Goal: Task Accomplishment & Management: Use online tool/utility

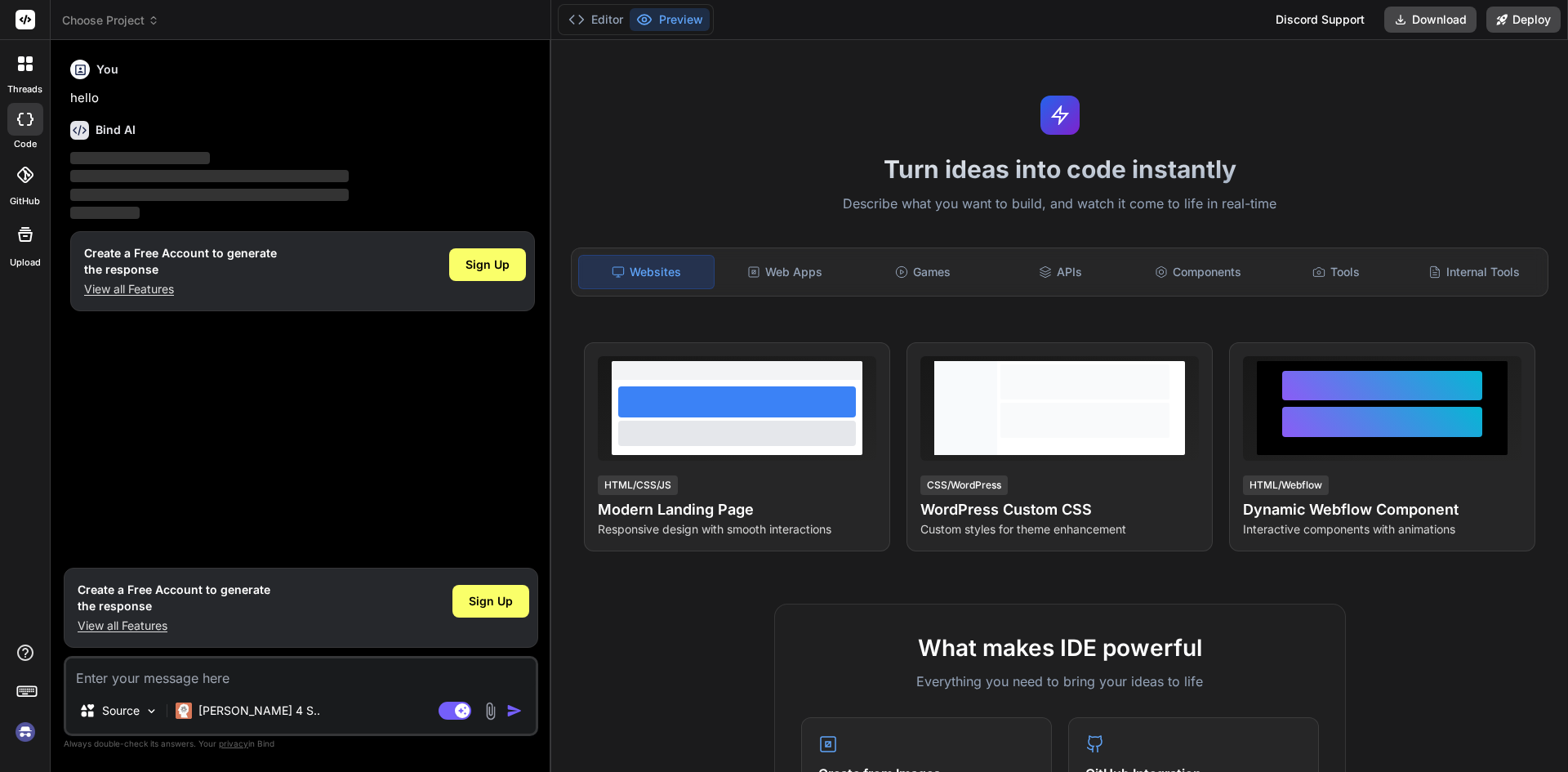
click at [13, 82] on div "threads" at bounding box center [25, 68] width 50 height 56
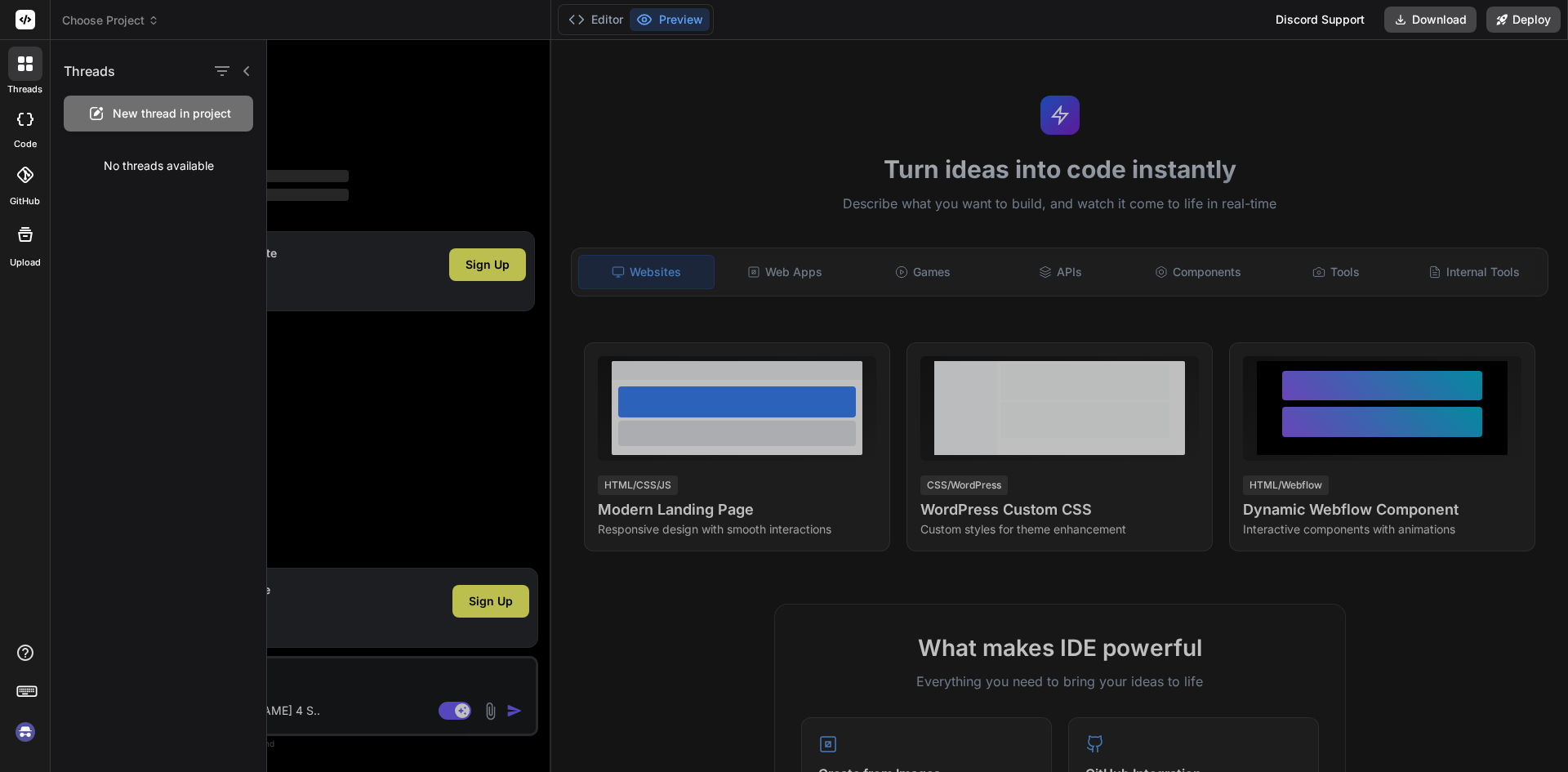
click at [33, 125] on icon at bounding box center [25, 119] width 16 height 13
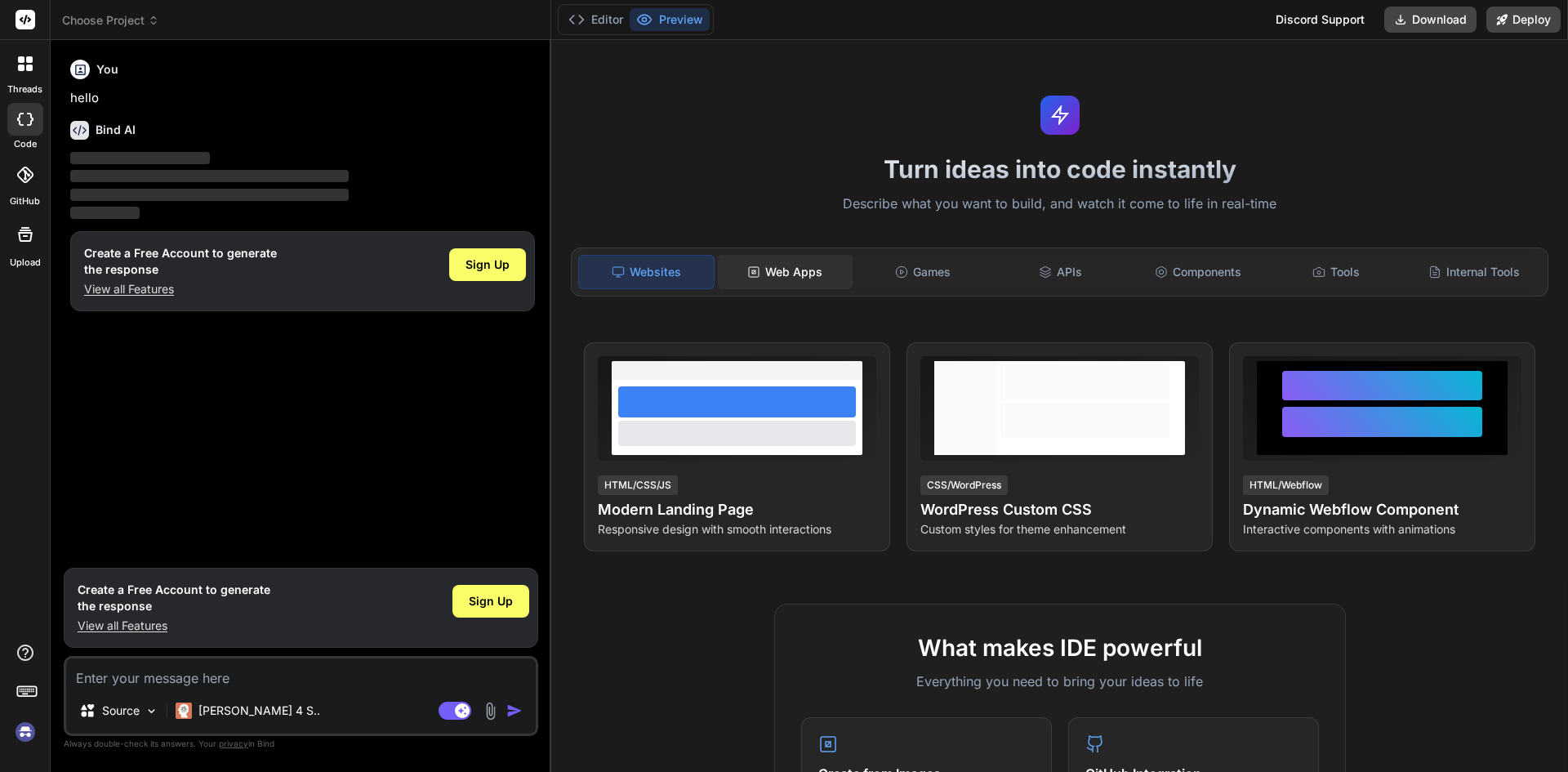
click at [787, 284] on div "Web Apps" at bounding box center [785, 272] width 135 height 34
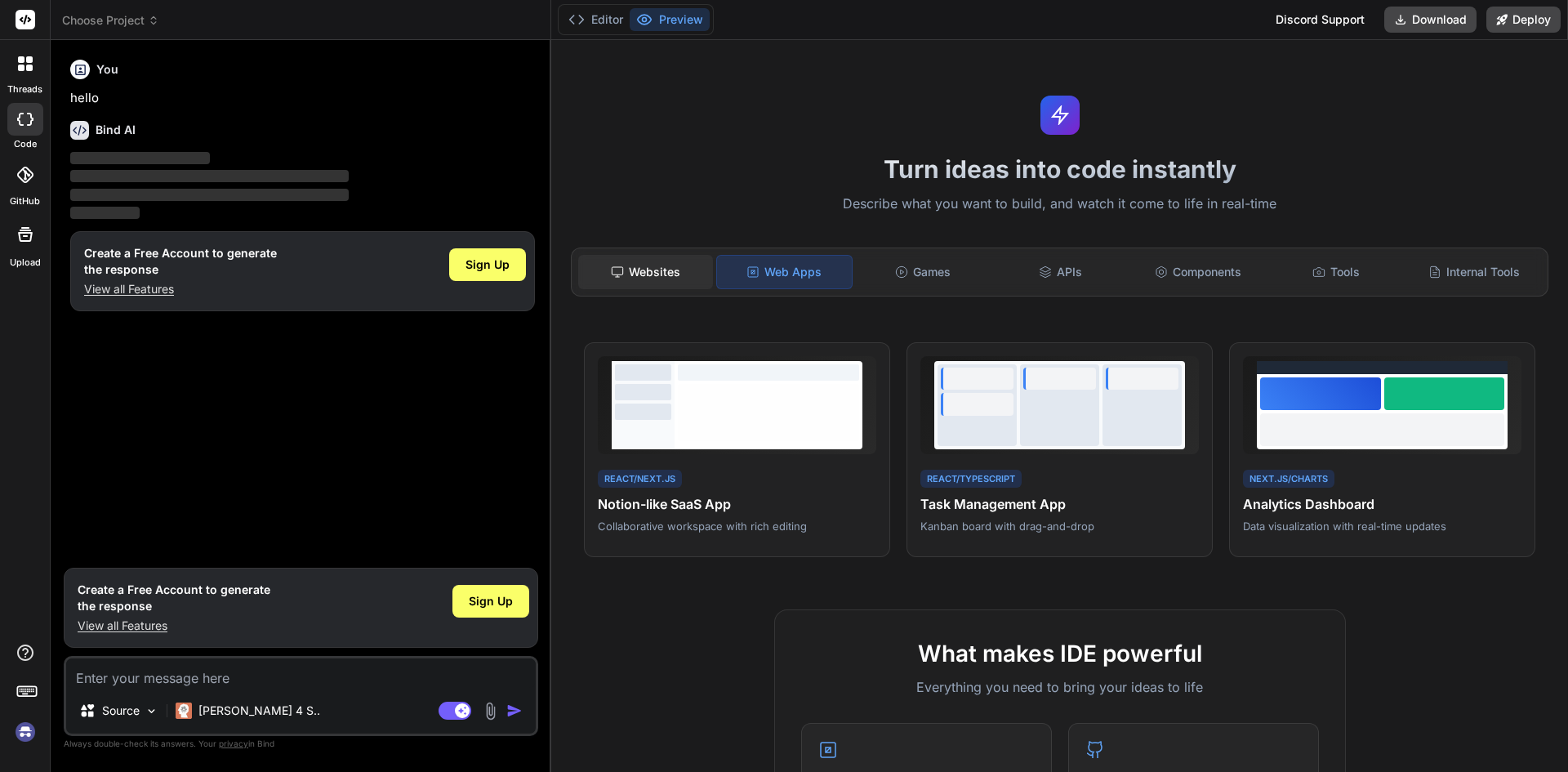
click at [651, 283] on div "Websites" at bounding box center [645, 272] width 135 height 34
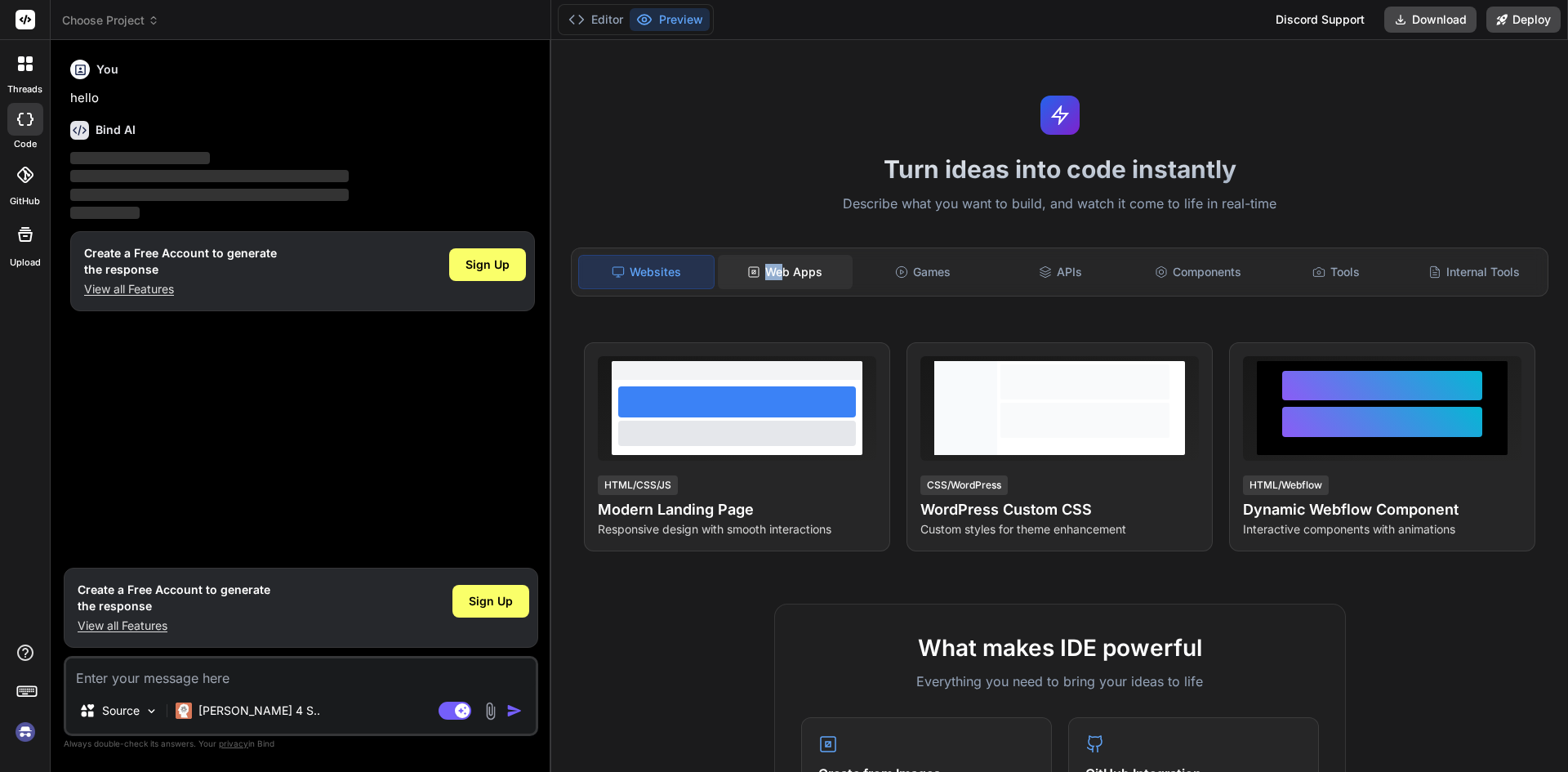
drag, startPoint x: 755, startPoint y: 269, endPoint x: 783, endPoint y: 272, distance: 28.2
click at [783, 272] on div "Web Apps" at bounding box center [785, 272] width 135 height 34
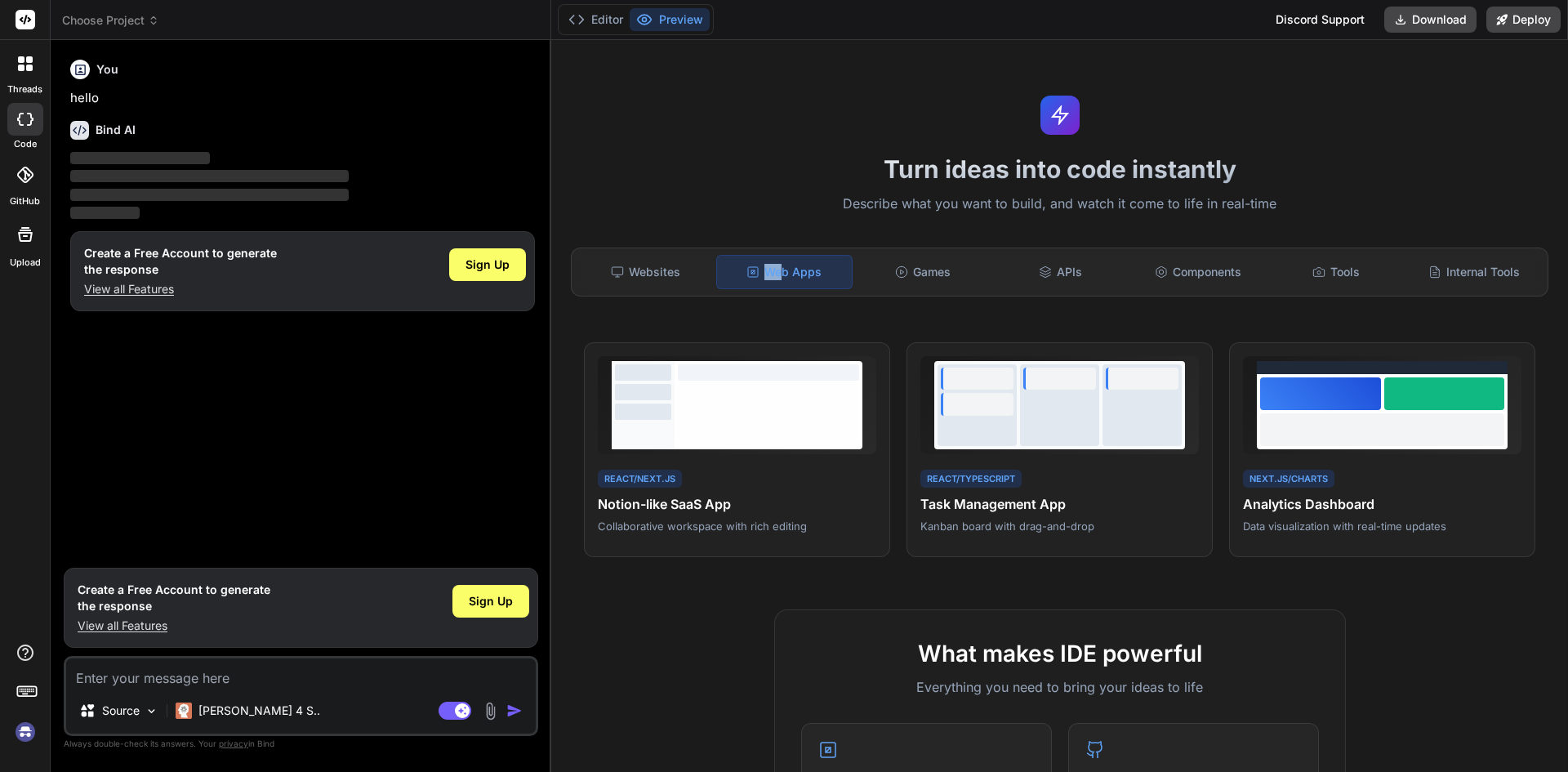
click at [783, 272] on div "Web Apps" at bounding box center [784, 272] width 137 height 34
click at [810, 386] on div at bounding box center [768, 410] width 181 height 57
click at [846, 361] on span "View Prompt" at bounding box center [839, 365] width 60 height 15
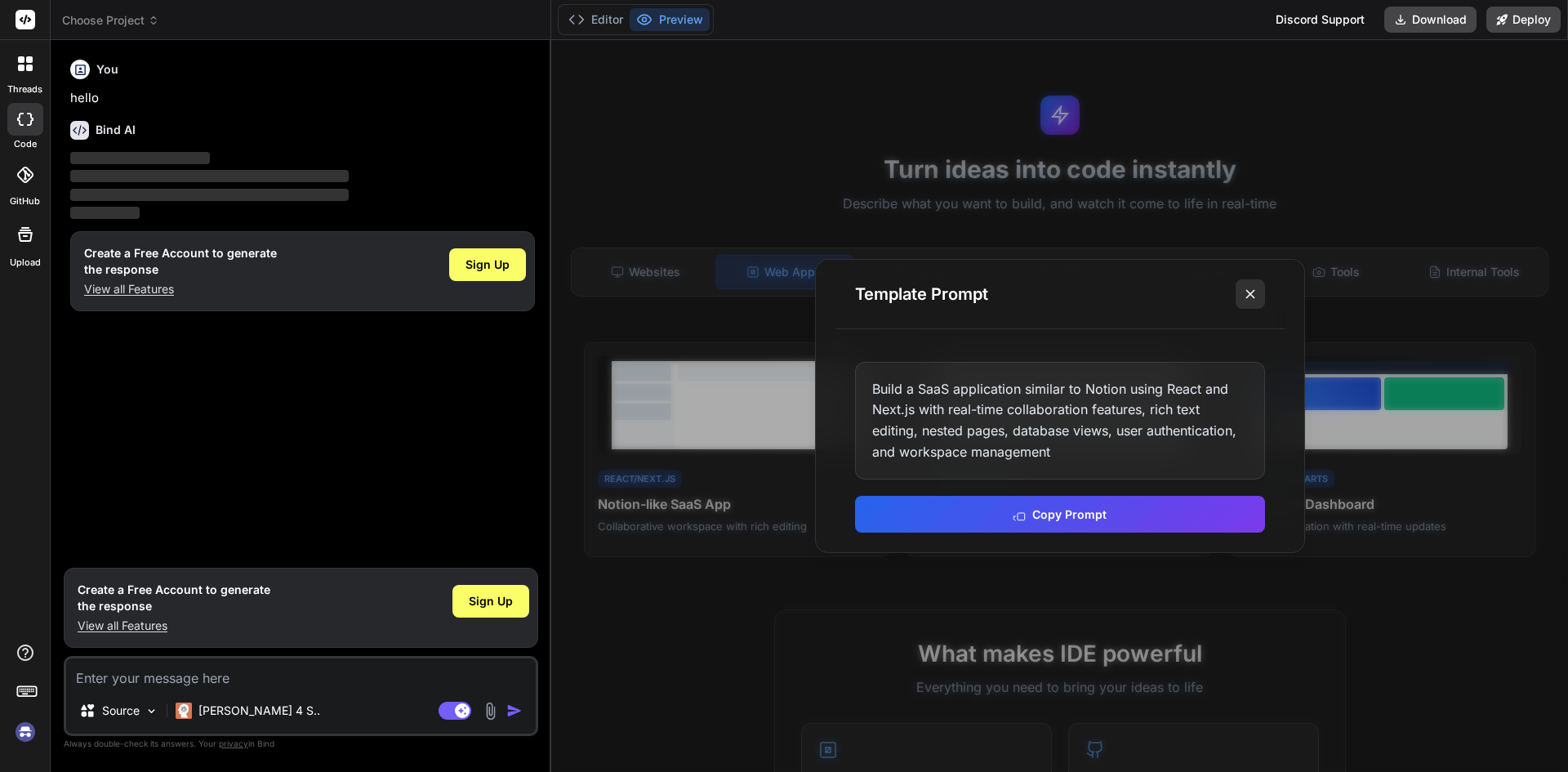
click at [1253, 299] on icon at bounding box center [1249, 294] width 16 height 16
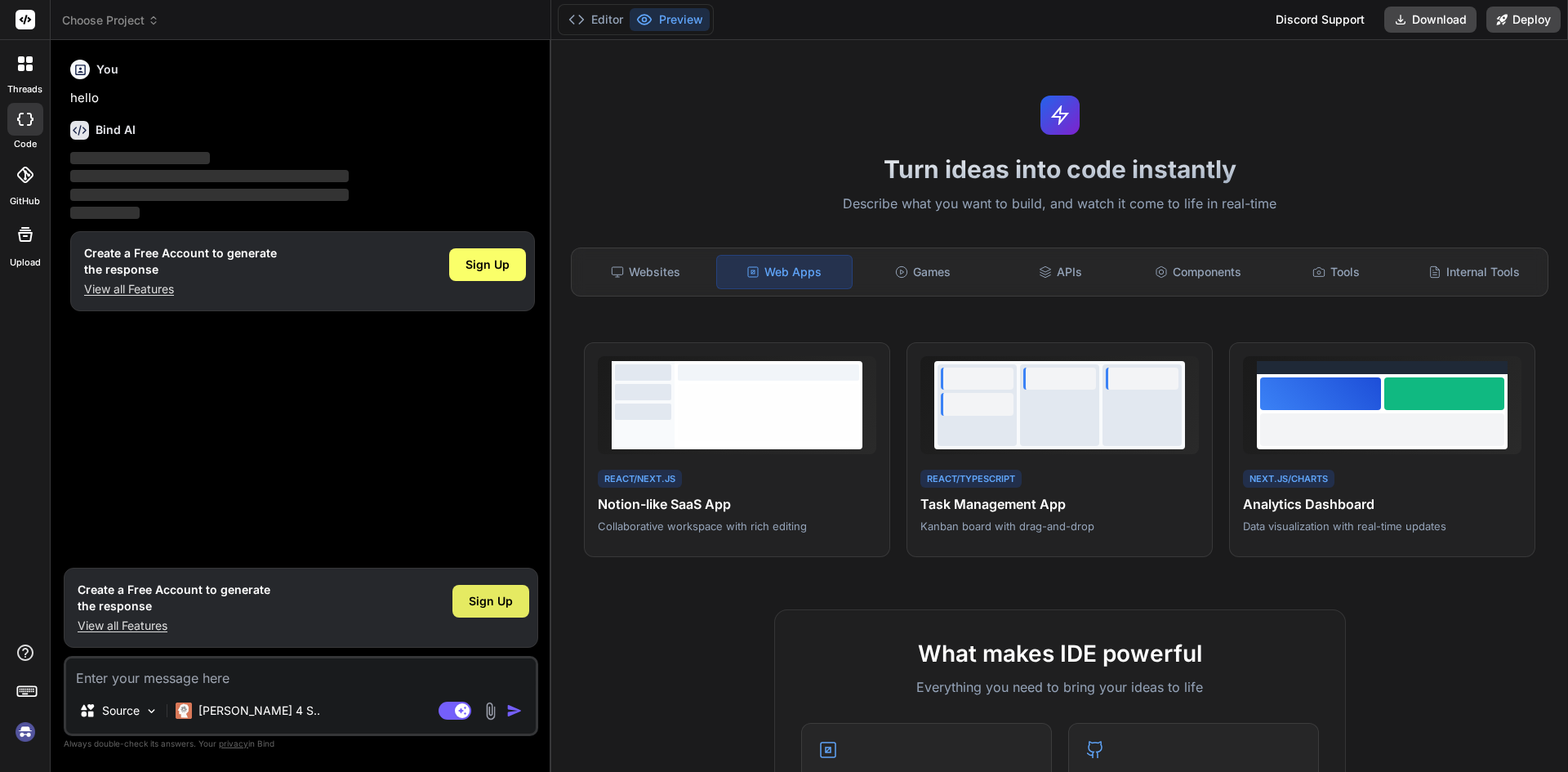
click at [496, 599] on span "Sign Up" at bounding box center [490, 601] width 44 height 16
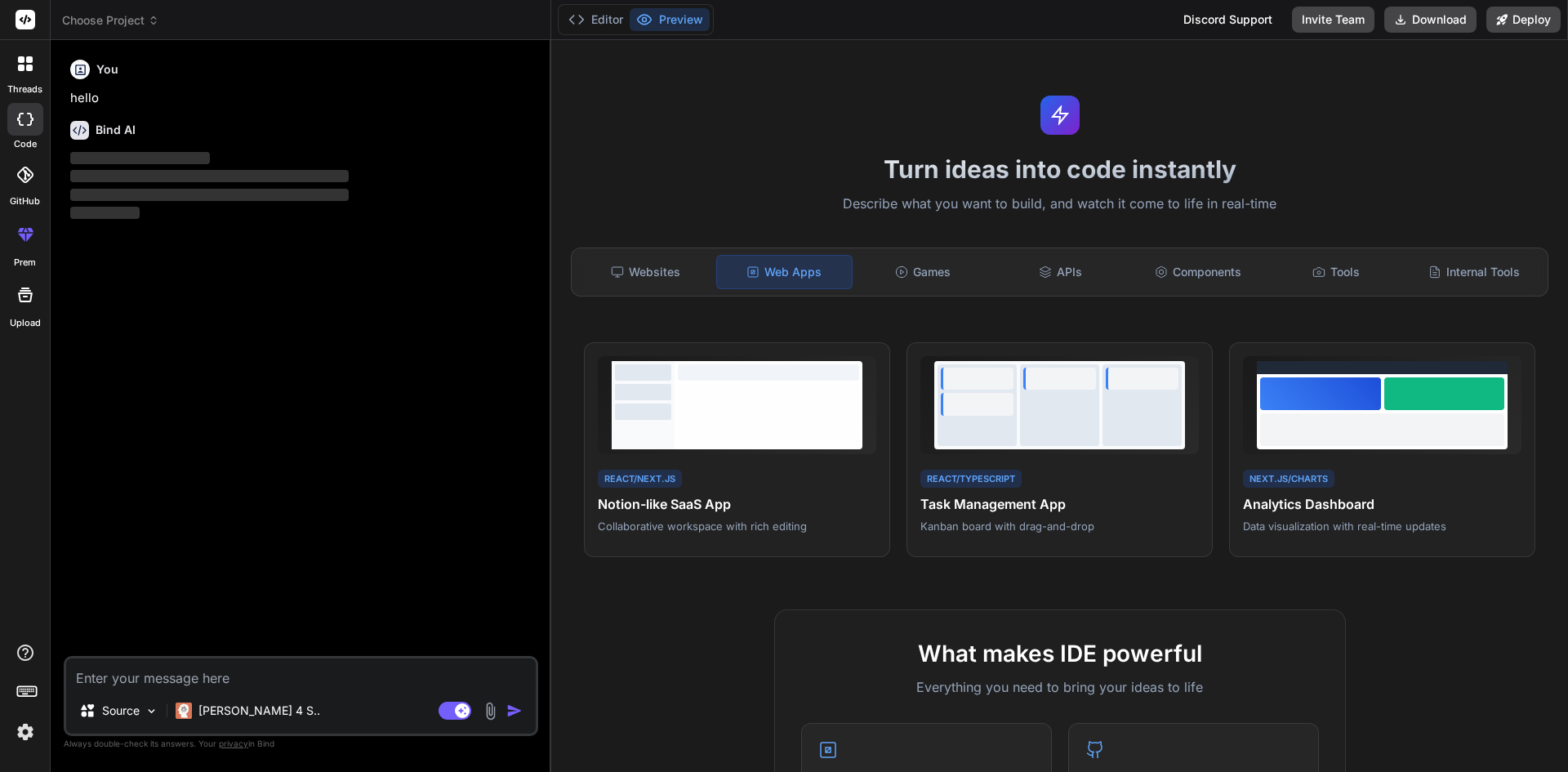
type textarea "x"
click at [165, 668] on textarea at bounding box center [301, 672] width 469 height 29
type textarea "h"
type textarea "x"
type textarea "hi"
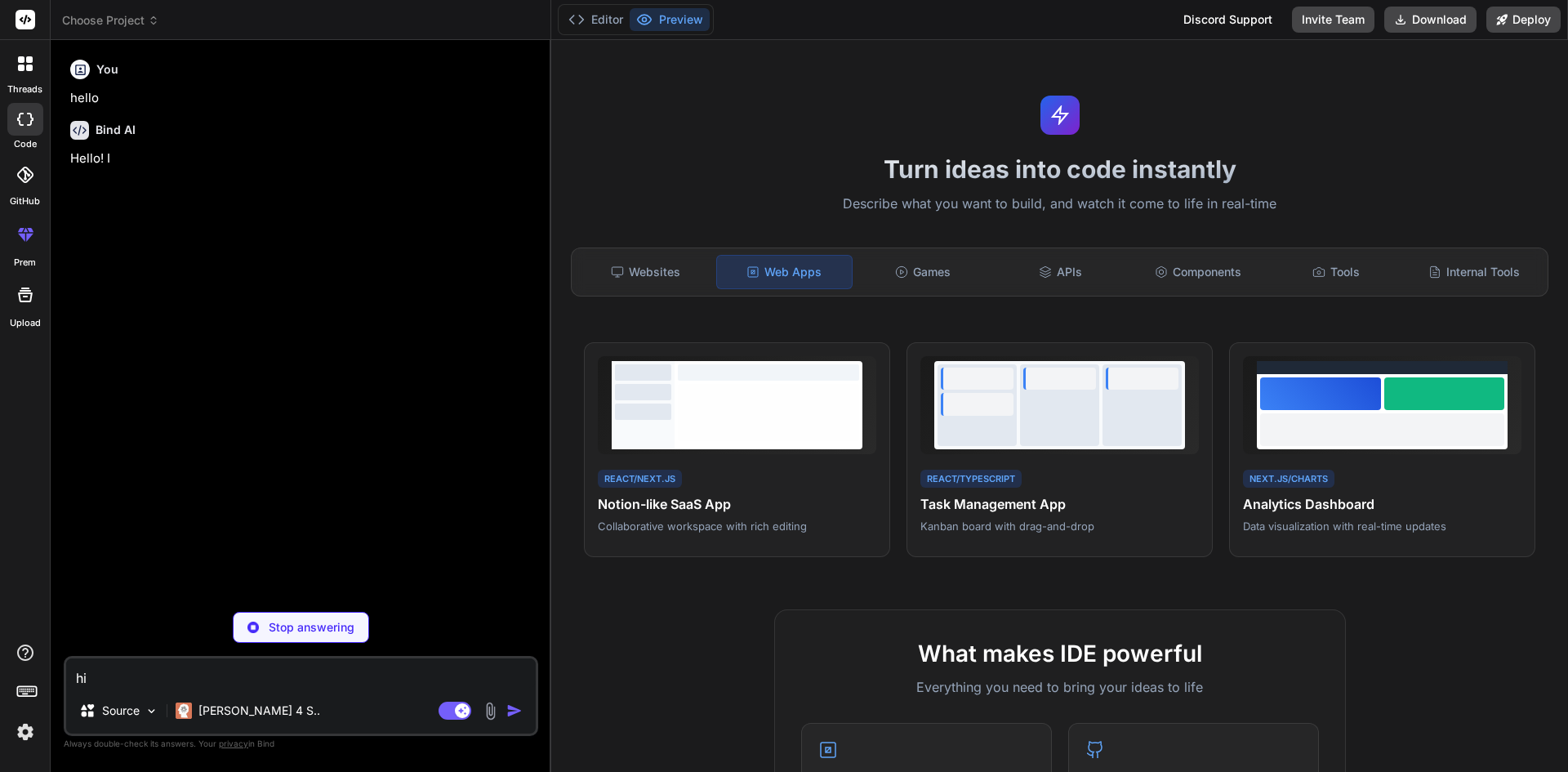
type textarea "x"
type textarea "hi"
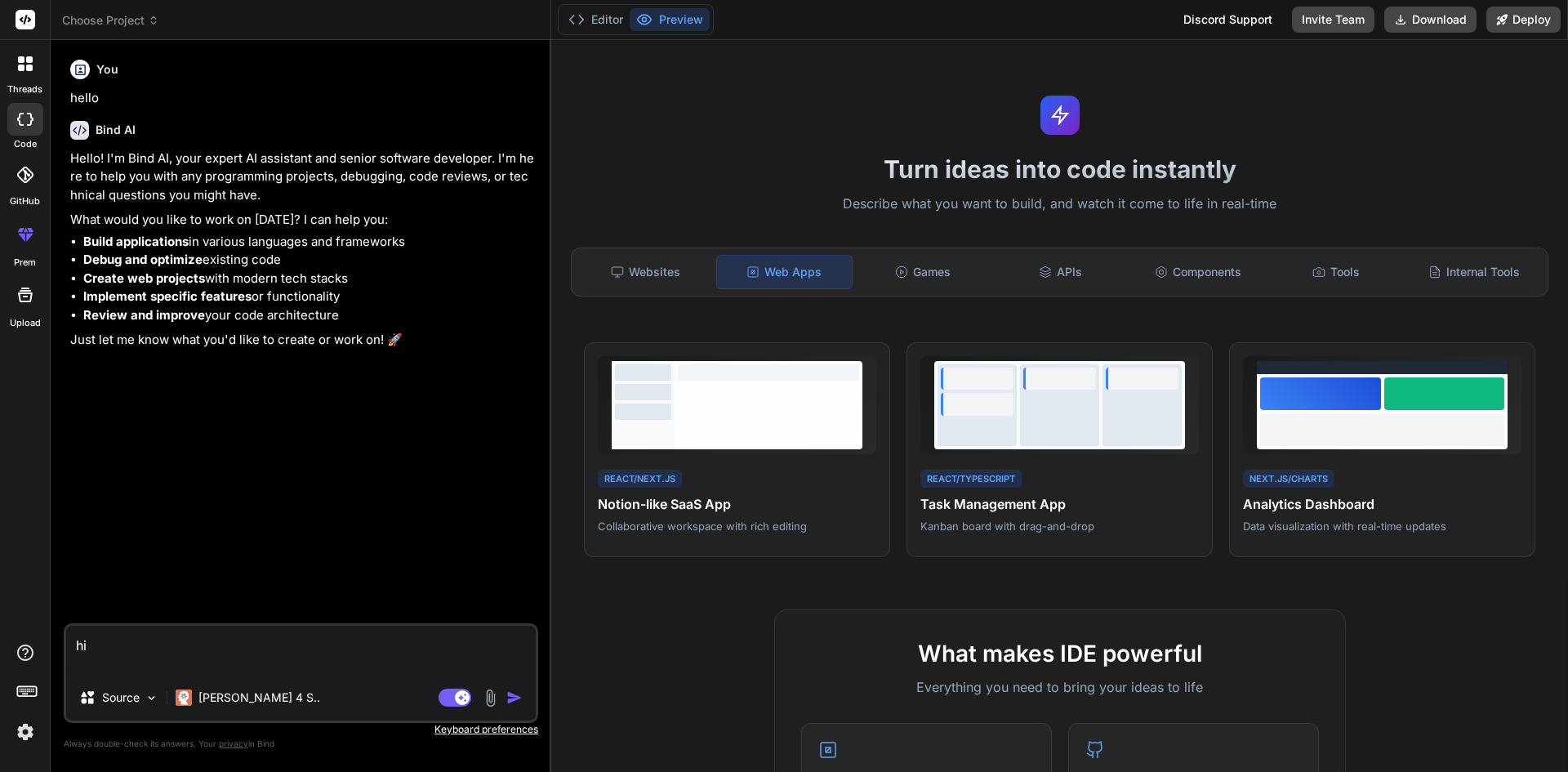
type textarea "x"
type textarea "hi"
click at [147, 704] on img at bounding box center [152, 698] width 14 height 14
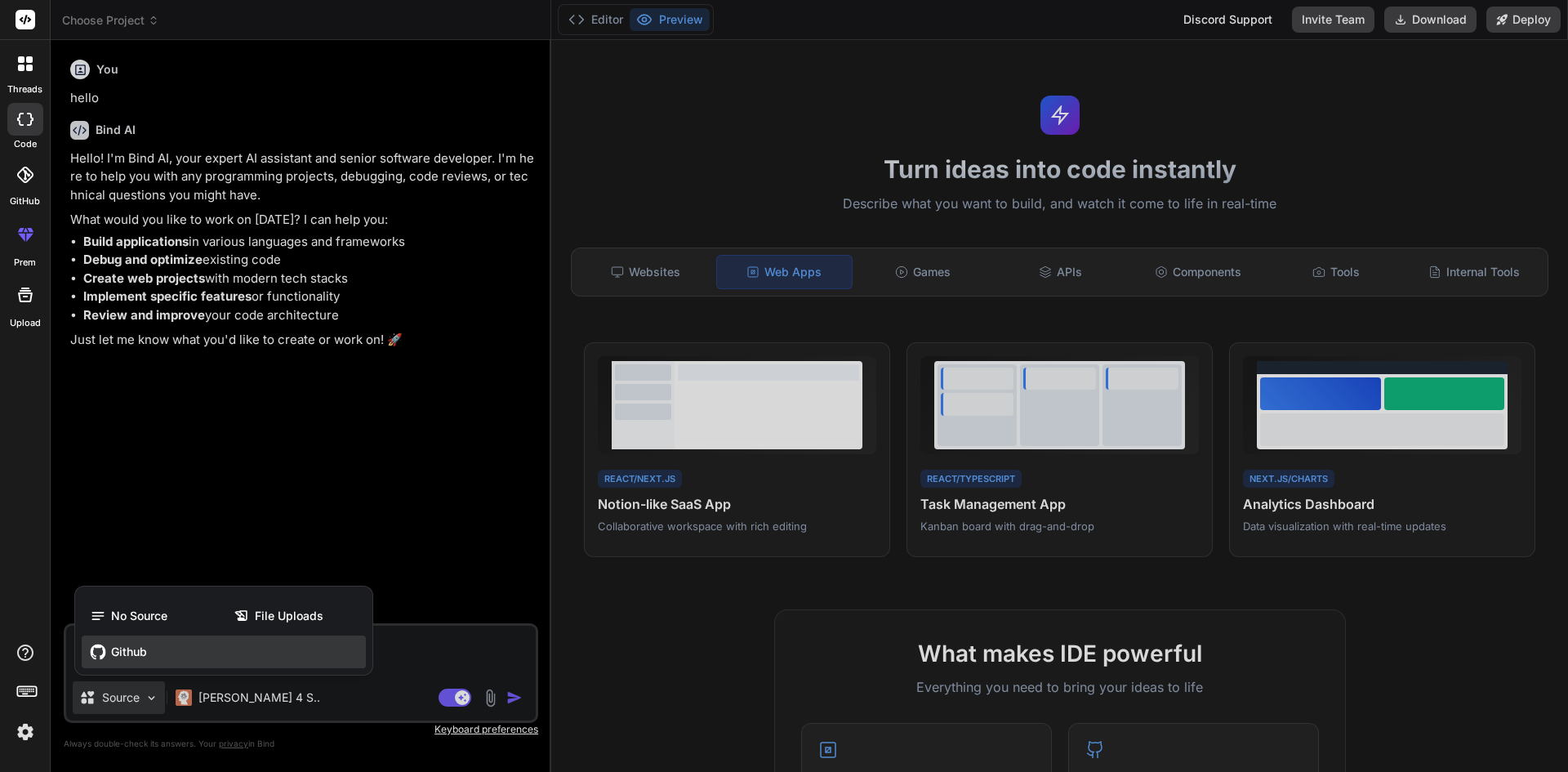
click at [203, 653] on div "Github" at bounding box center [224, 651] width 284 height 33
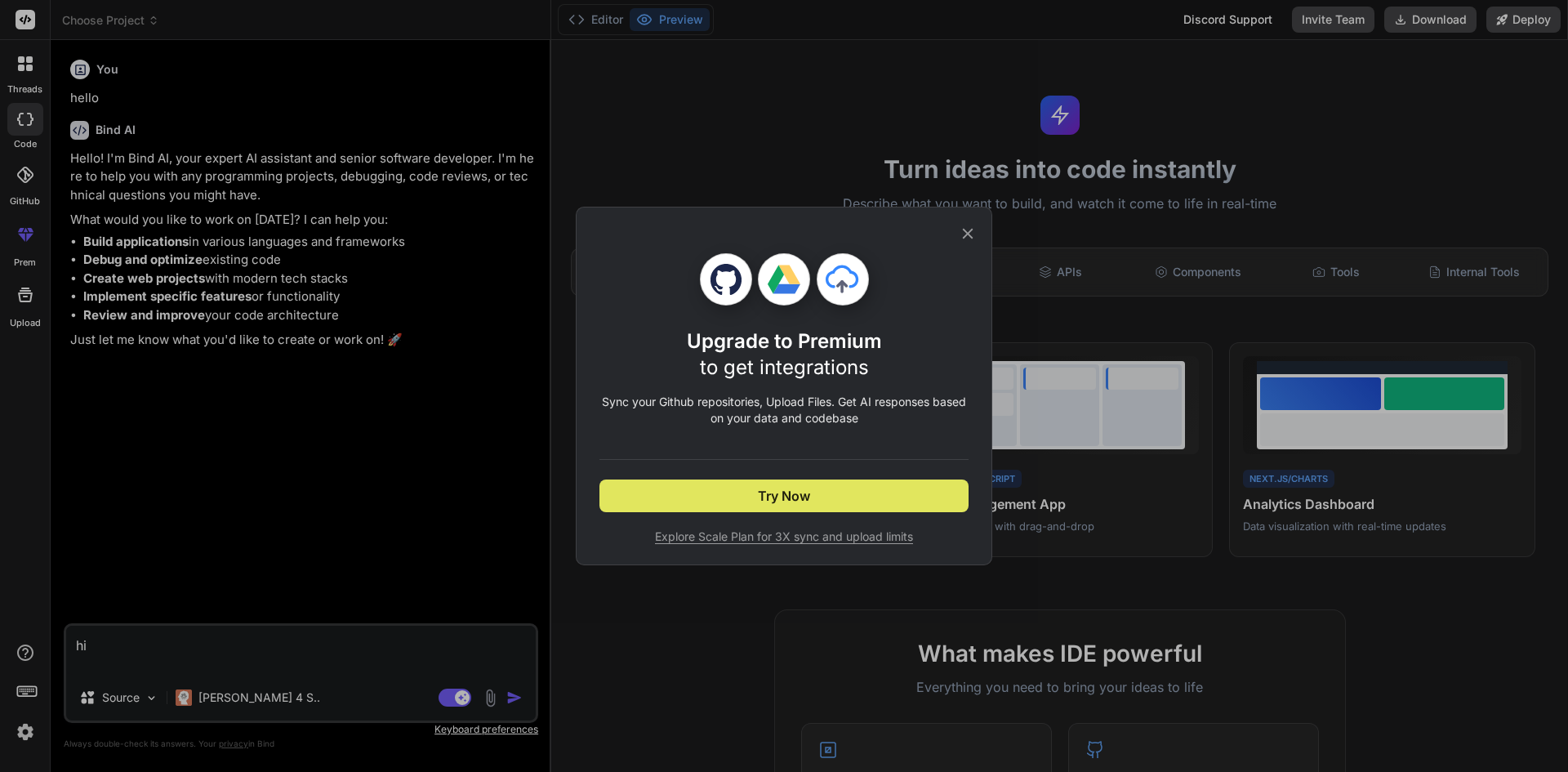
click at [807, 502] on span "Try Now" at bounding box center [784, 495] width 52 height 20
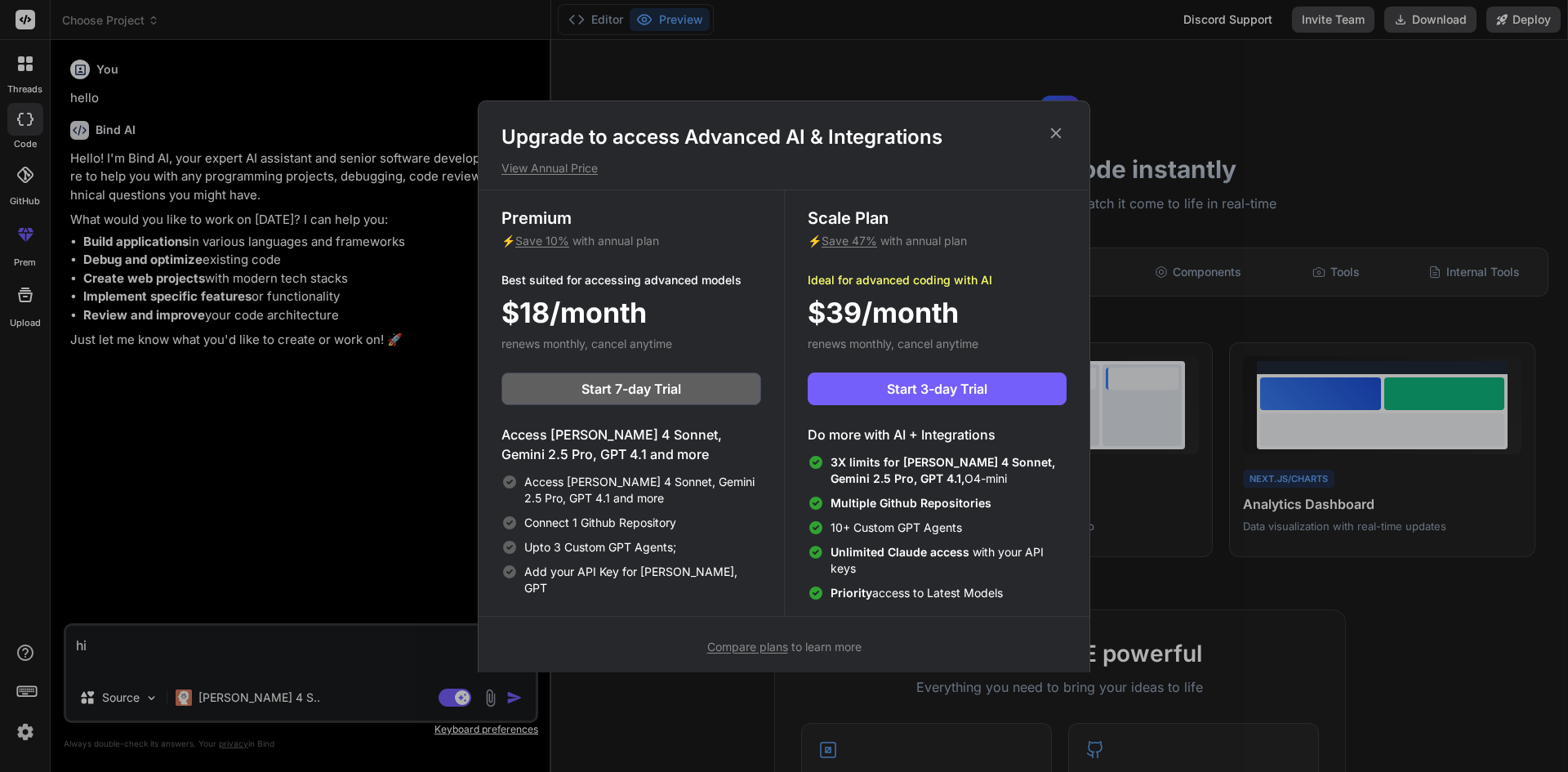
click at [1050, 131] on icon at bounding box center [1056, 133] width 18 height 18
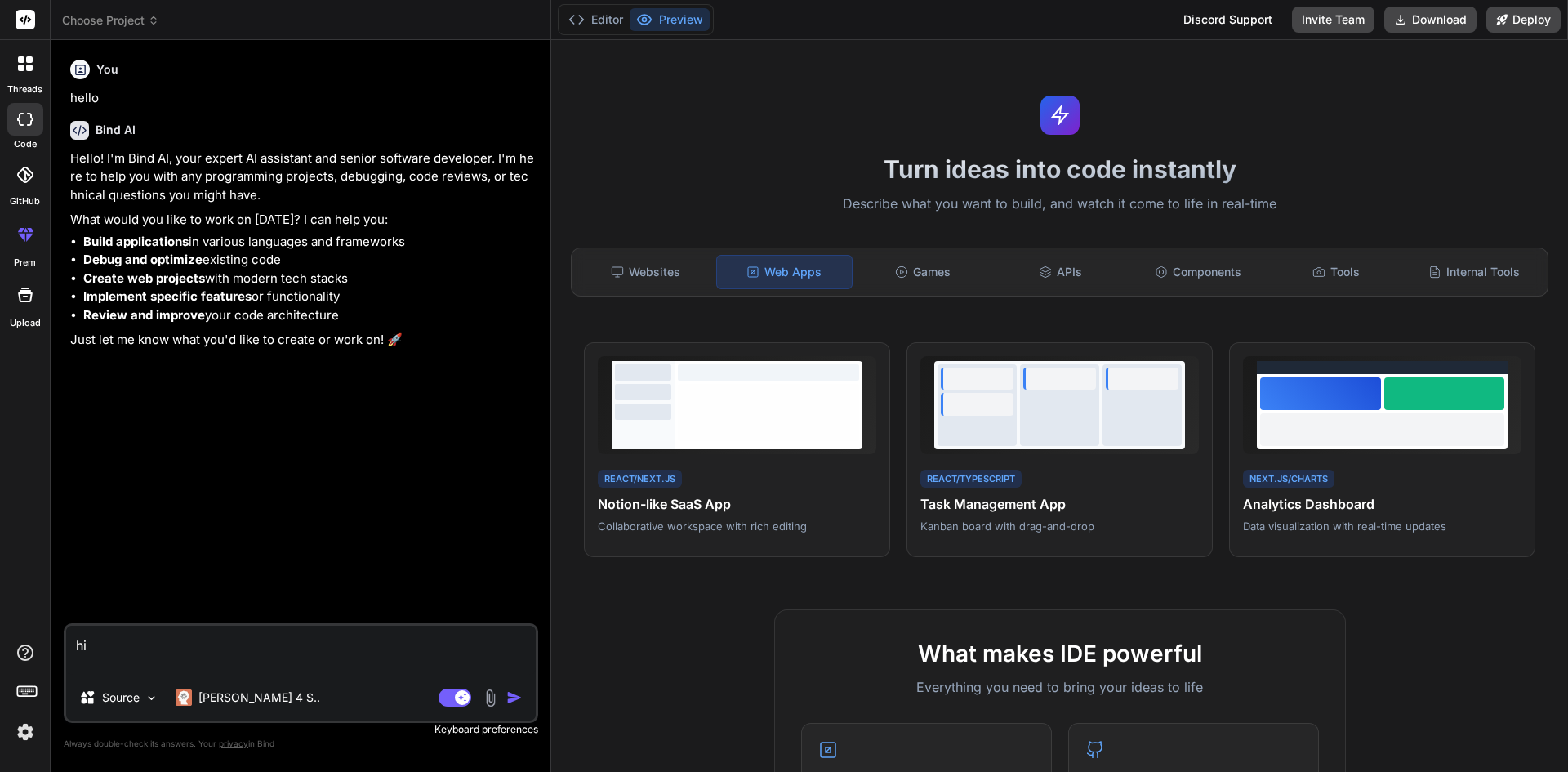
click at [25, 694] on rect at bounding box center [25, 694] width 6 height 2
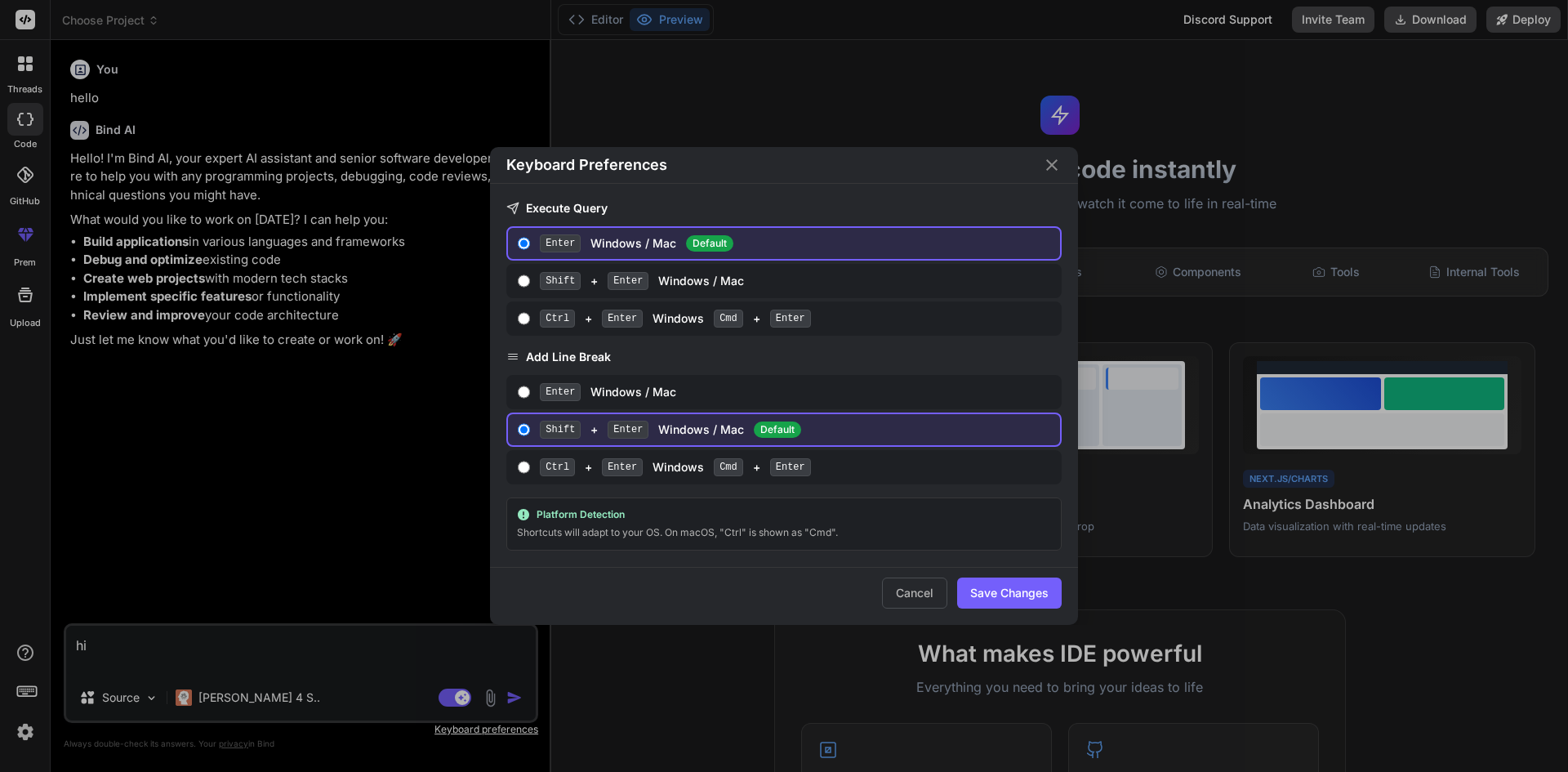
click at [25, 694] on div "Keyboard Preferences Execute Query Enter Windows / Mac Default Shift + Enter Wi…" at bounding box center [784, 386] width 1568 height 772
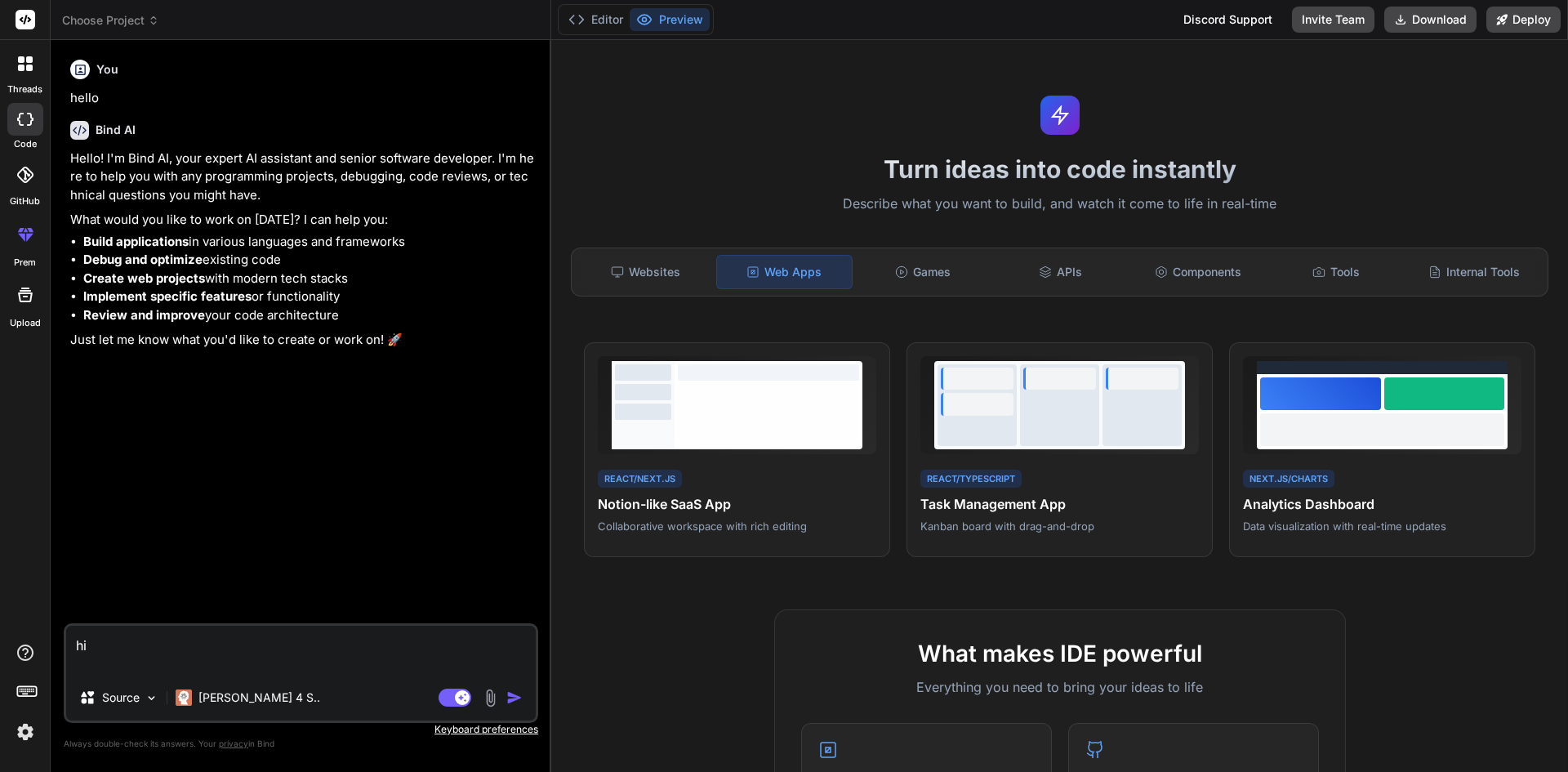
click at [21, 657] on icon at bounding box center [26, 652] width 20 height 20
click at [17, 245] on div at bounding box center [25, 234] width 39 height 39
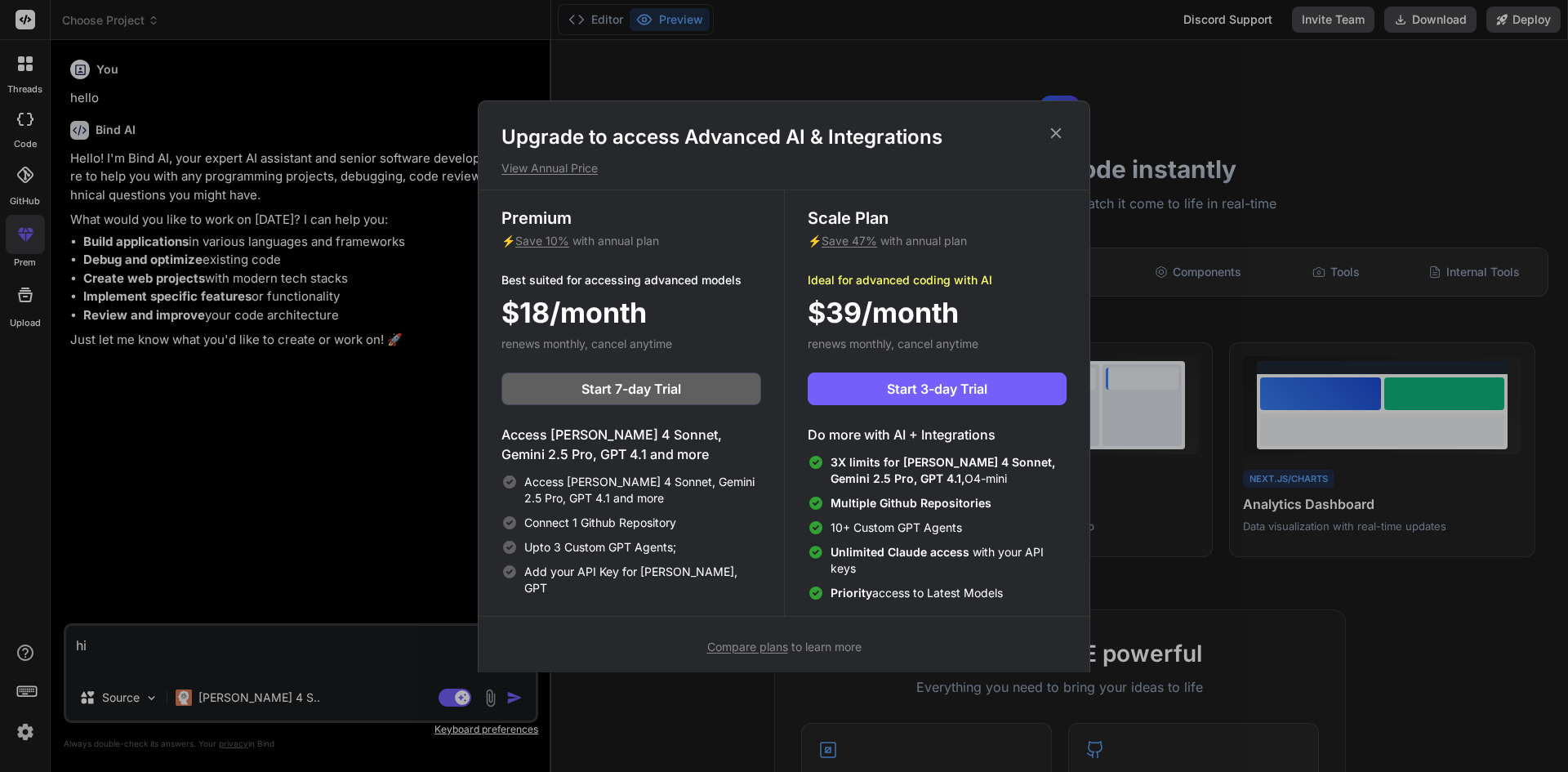
click at [18, 218] on div "Upgrade to access Advanced AI & Integrations View Annual Price Premium ⚡ Save 1…" at bounding box center [784, 386] width 1568 height 772
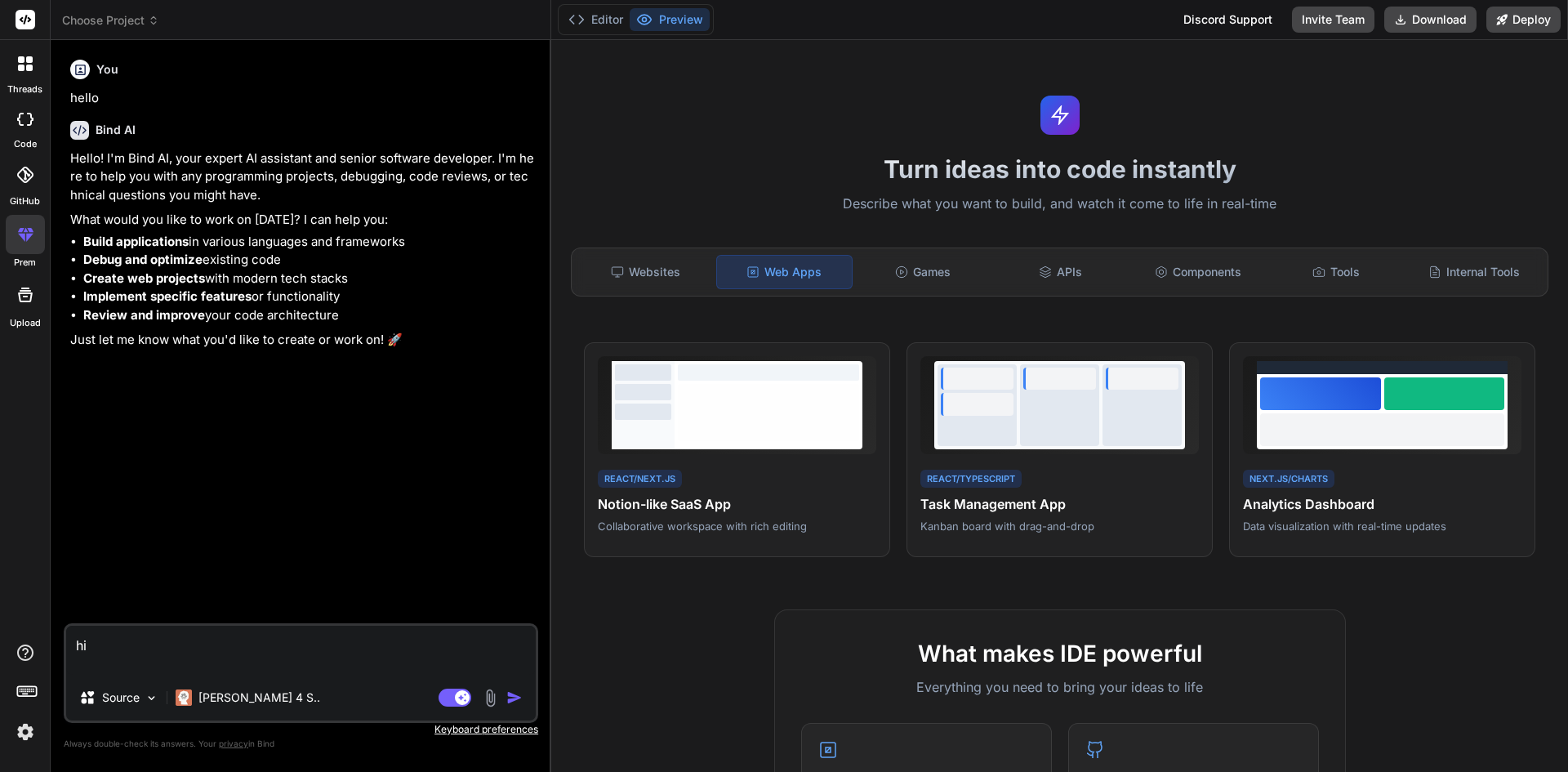
click at [28, 181] on icon at bounding box center [24, 175] width 16 height 16
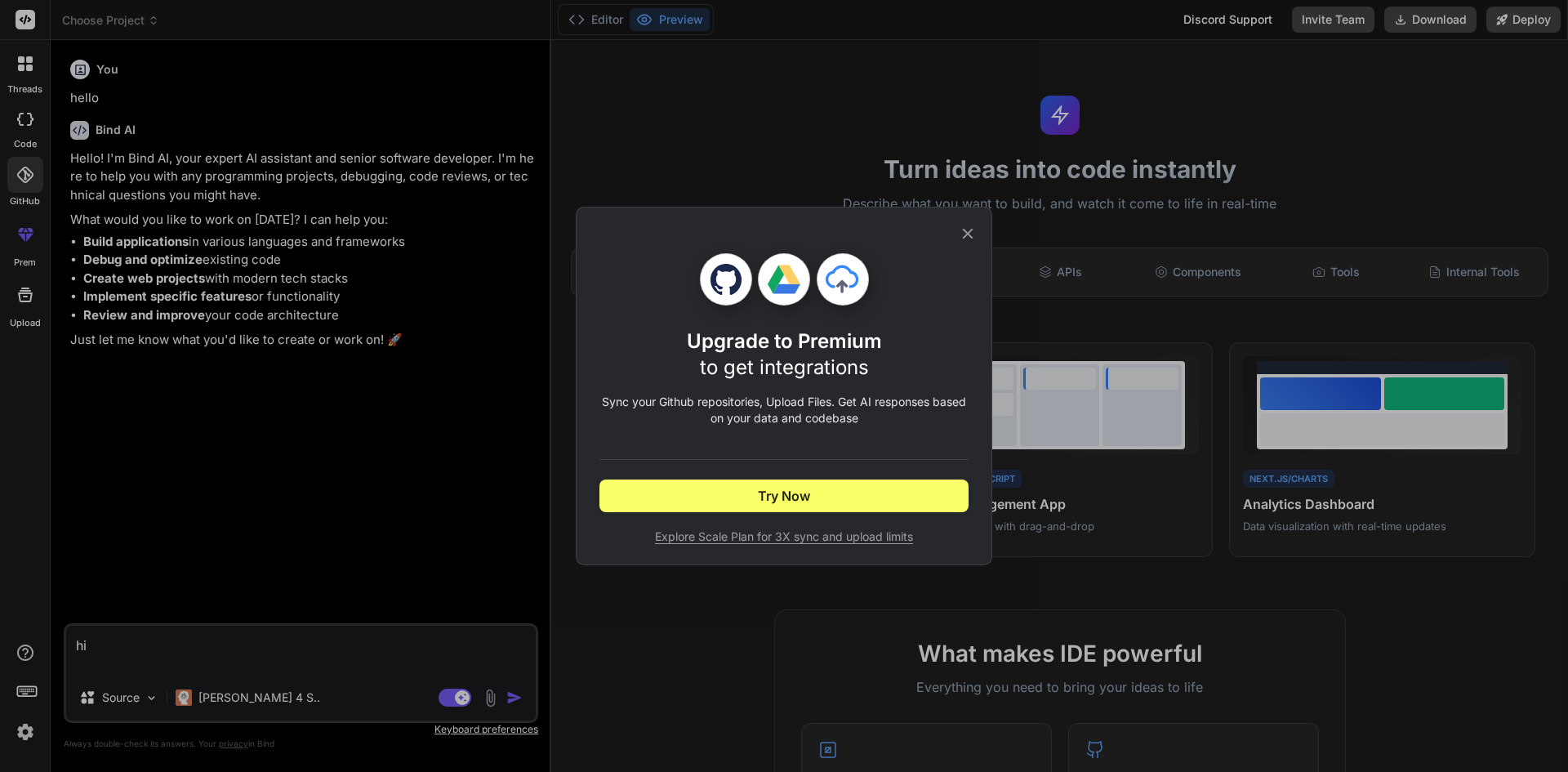
click at [28, 181] on div "Upgrade to Premium to get integrations Sync your Github repositories, Upload Fi…" at bounding box center [784, 386] width 1568 height 772
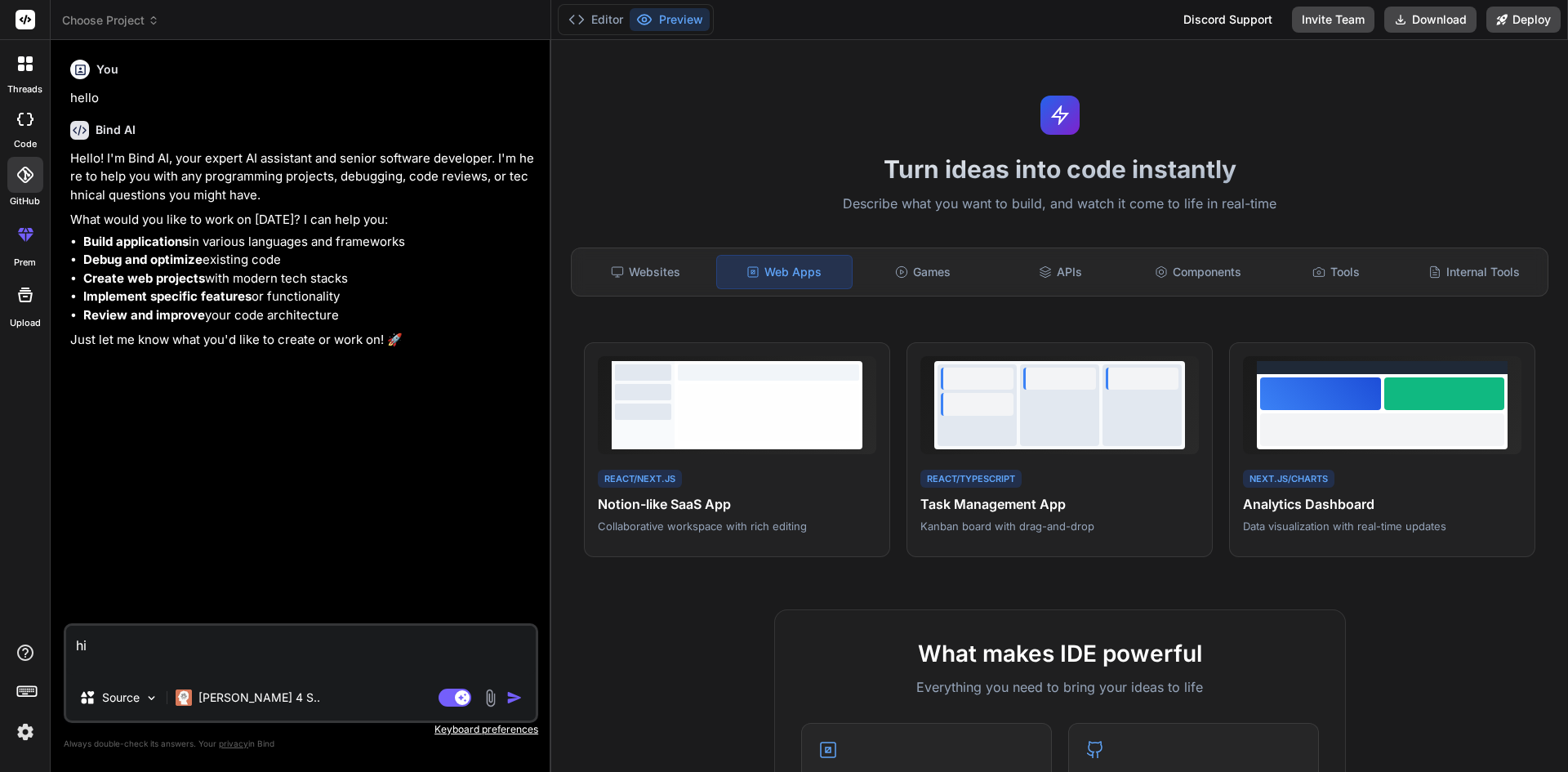
click at [26, 161] on div at bounding box center [25, 175] width 36 height 36
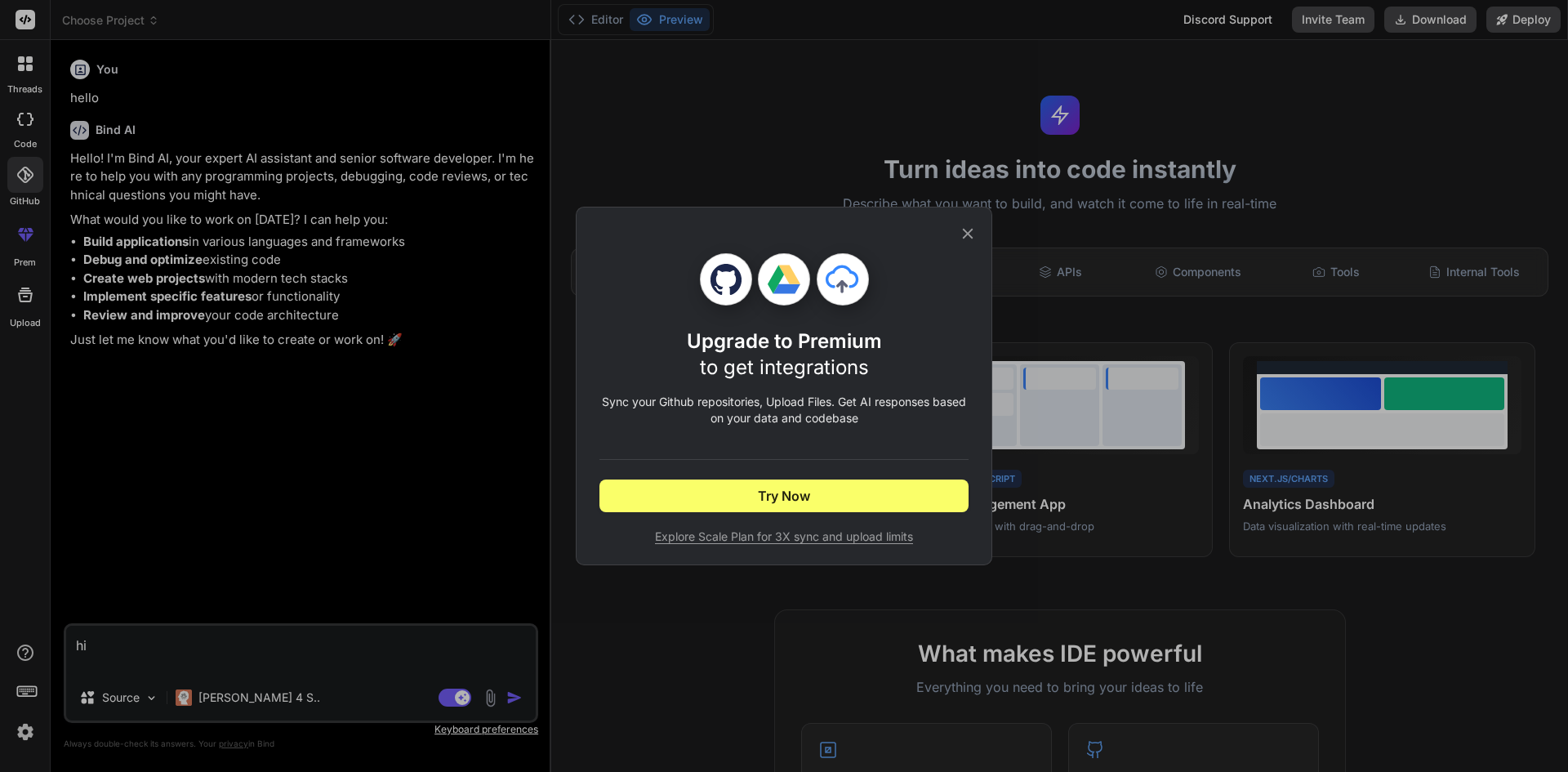
click at [25, 162] on div "Upgrade to Premium to get integrations Sync your Github repositories, Upload Fi…" at bounding box center [784, 386] width 1568 height 772
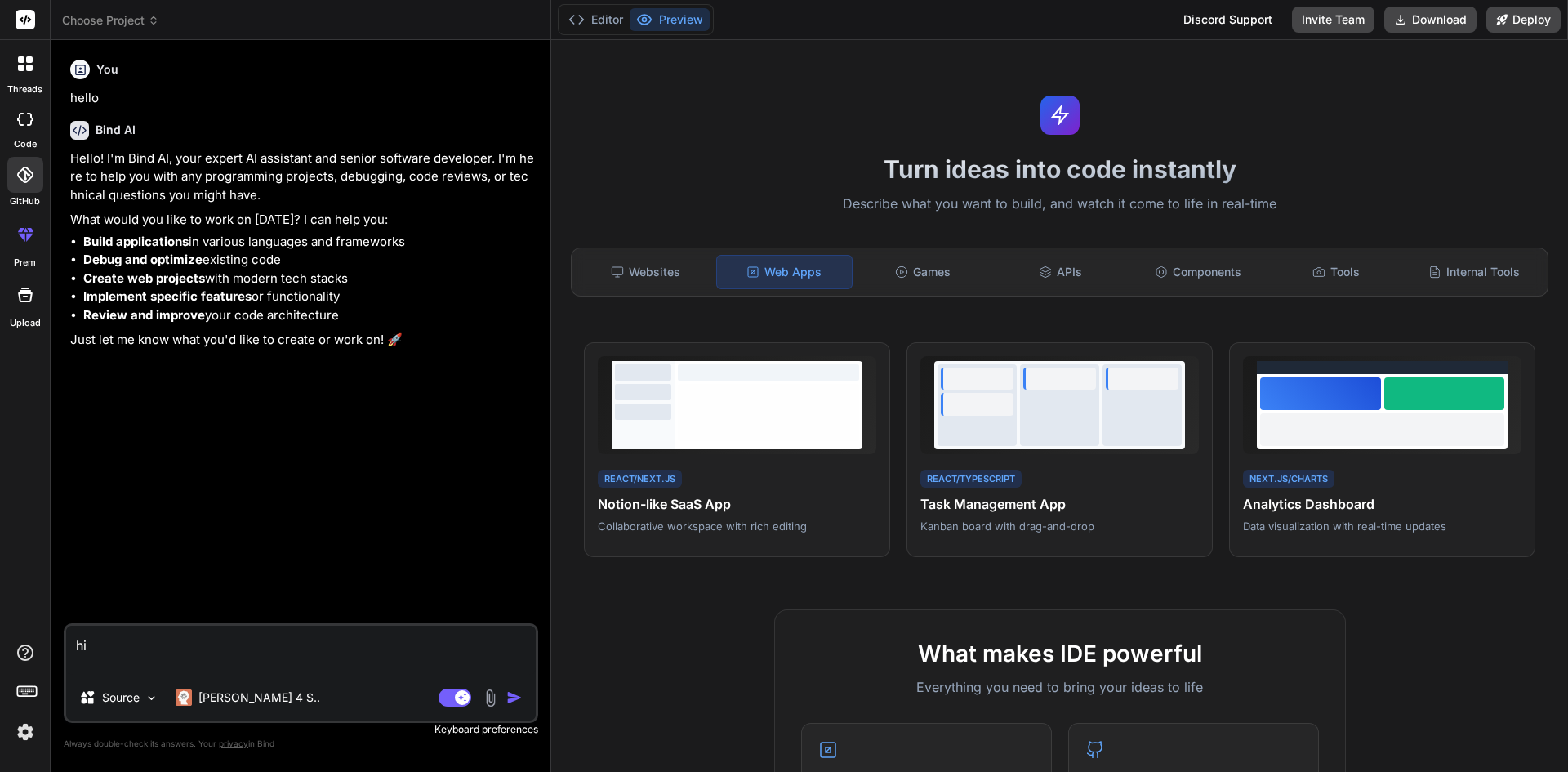
click at [19, 109] on div at bounding box center [25, 119] width 36 height 33
click at [16, 137] on label "code" at bounding box center [25, 144] width 23 height 14
click at [20, 126] on div at bounding box center [25, 119] width 36 height 33
click at [22, 83] on label "threads" at bounding box center [24, 90] width 35 height 14
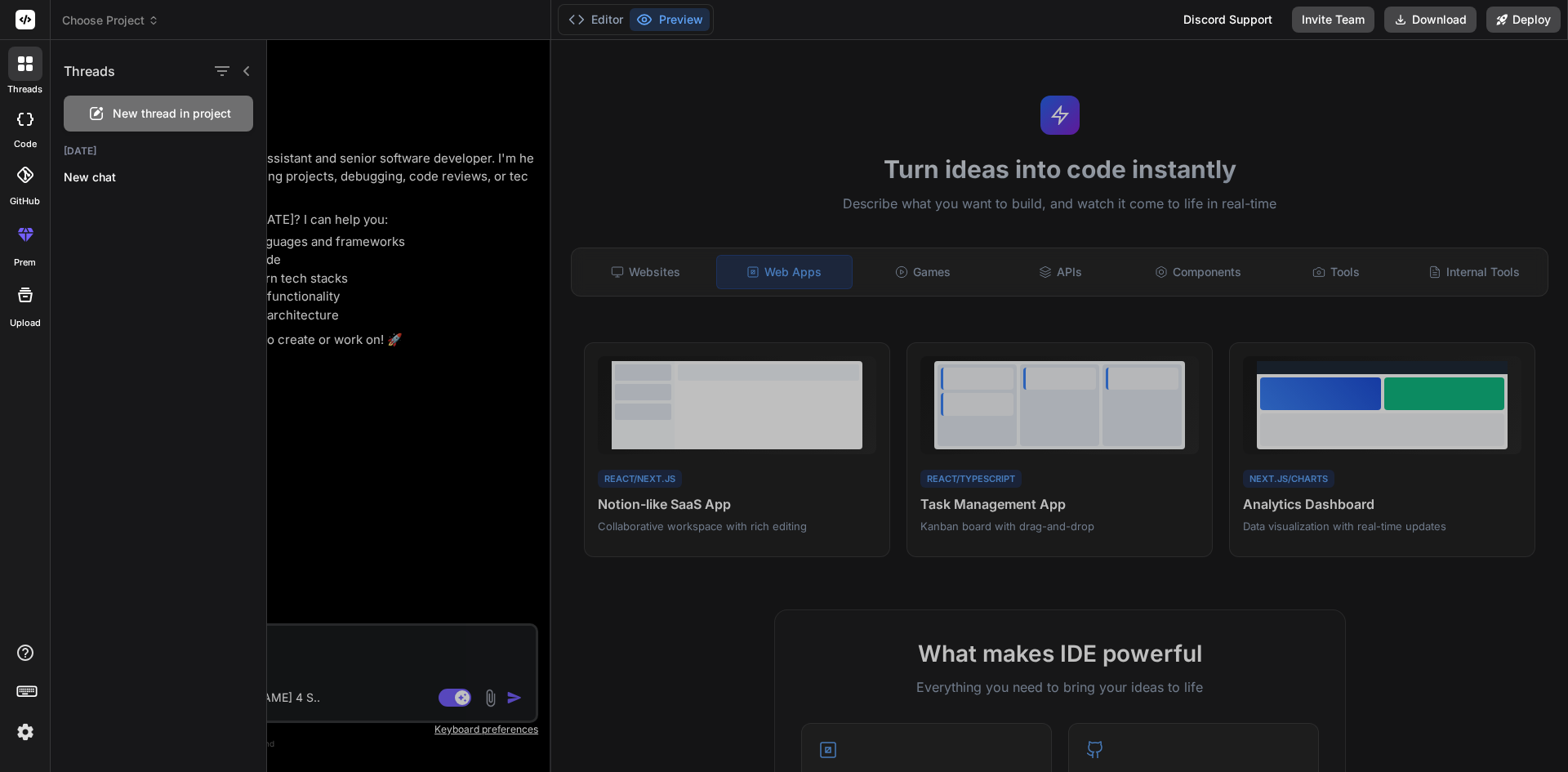
click at [22, 83] on label "threads" at bounding box center [24, 90] width 35 height 14
click at [13, 329] on label "Upload" at bounding box center [25, 323] width 31 height 14
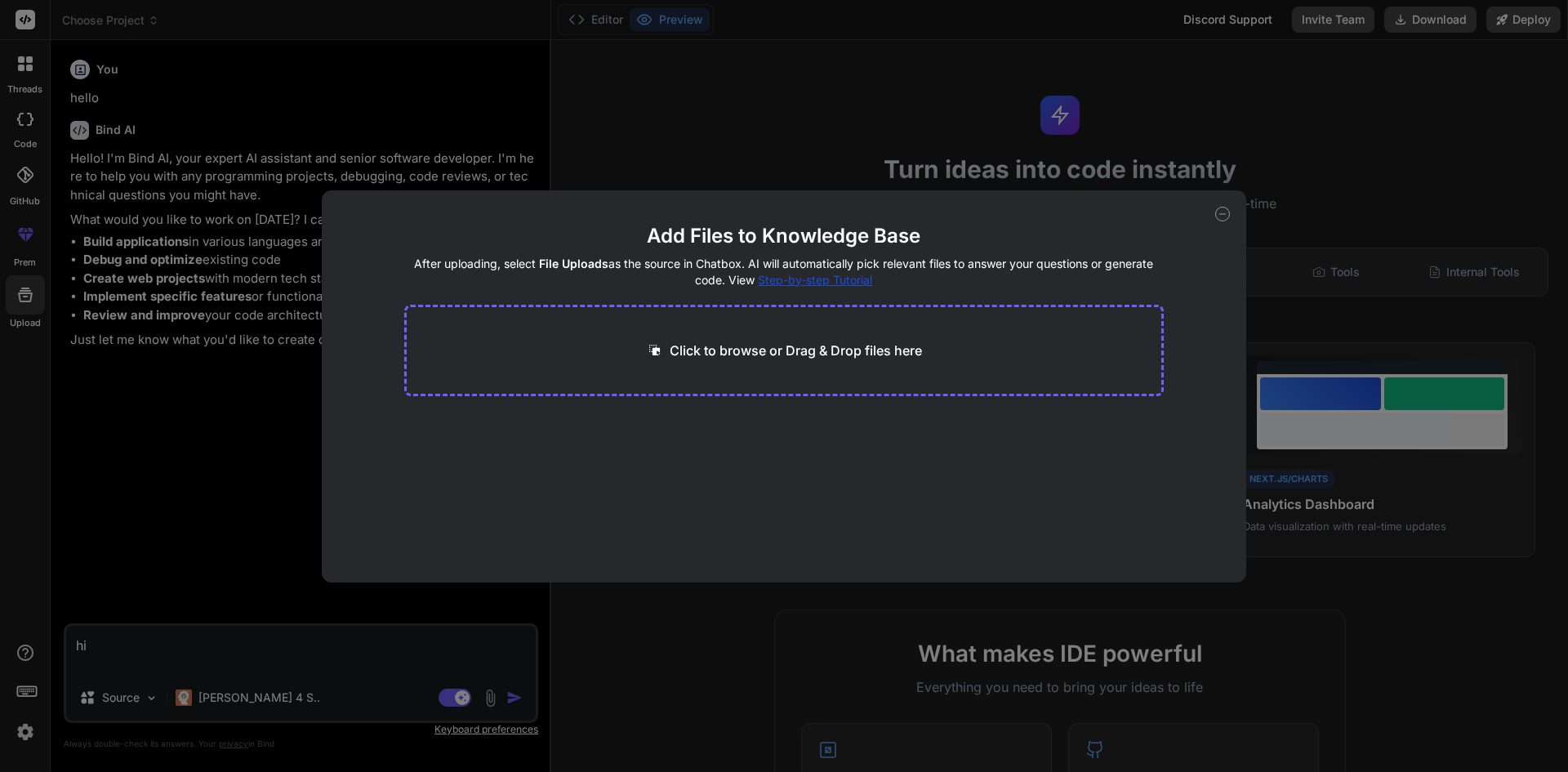
drag, startPoint x: 842, startPoint y: 348, endPoint x: 847, endPoint y: 341, distance: 8.6
click at [847, 341] on p "Click to browse or Drag & Drop files here" at bounding box center [795, 351] width 253 height 20
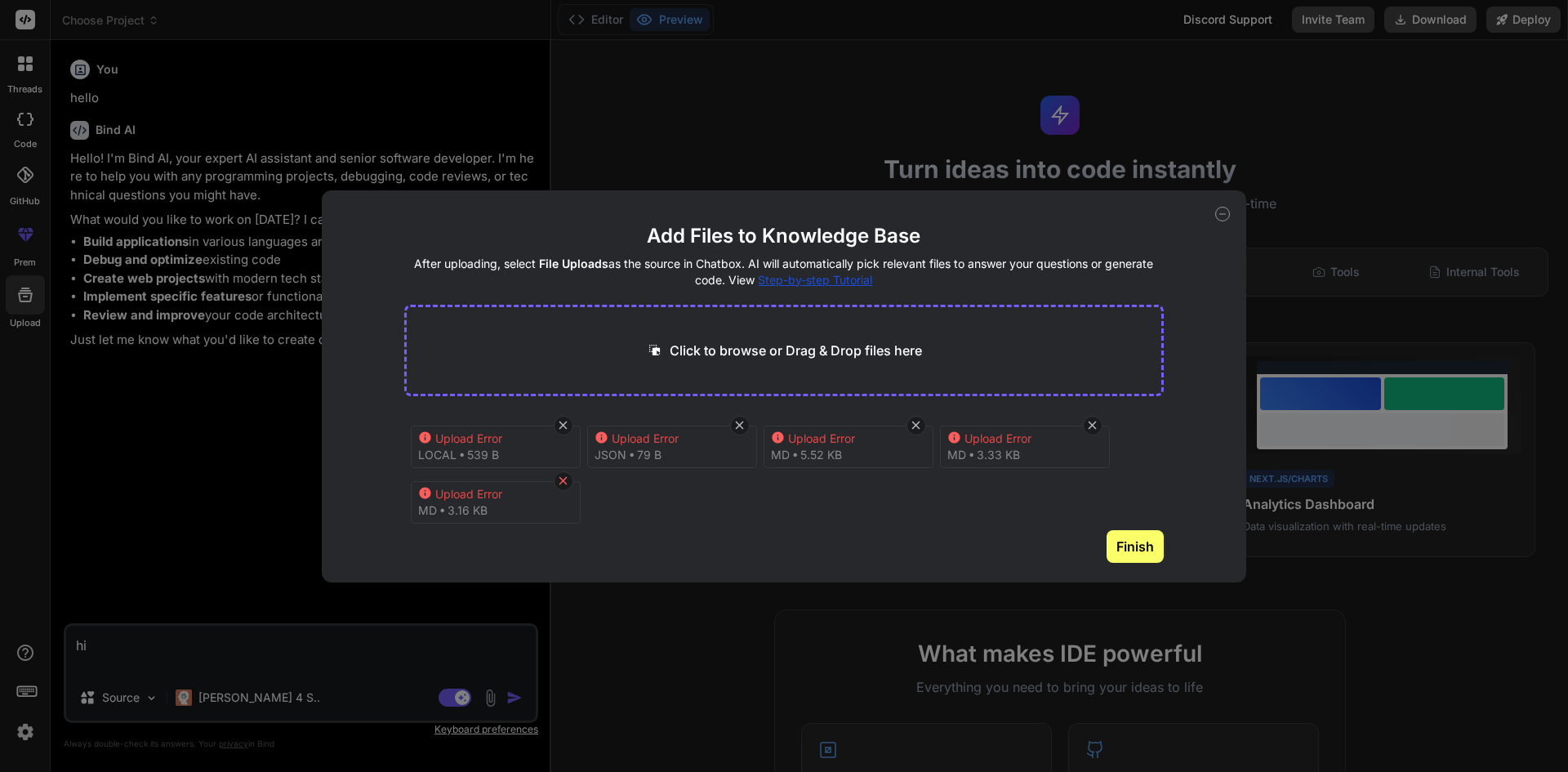
click at [565, 481] on icon at bounding box center [563, 480] width 14 height 14
click at [565, 430] on icon at bounding box center [563, 425] width 14 height 14
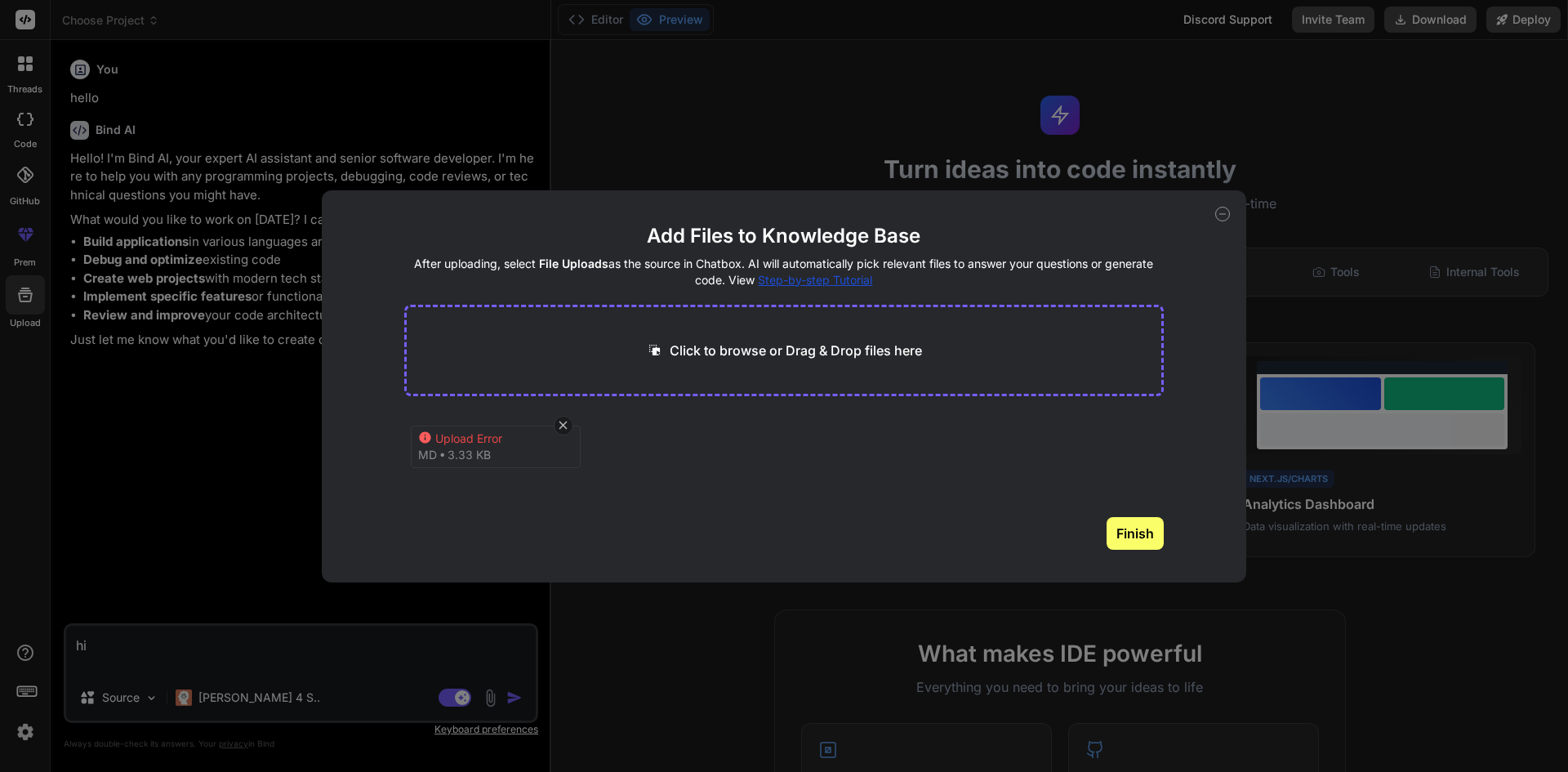
type textarea "x"
click at [852, 356] on p "Click to browse or Drag & Drop files here" at bounding box center [795, 351] width 253 height 20
click at [830, 364] on div "Click to browse or Drag & Drop files here" at bounding box center [784, 351] width 760 height 92
click at [835, 352] on p "Click to browse or Drag & Drop files here" at bounding box center [795, 351] width 253 height 20
click at [746, 282] on h4 "After uploading, select File Uploads as the source in Chatbox. AI will automati…" at bounding box center [784, 272] width 760 height 33
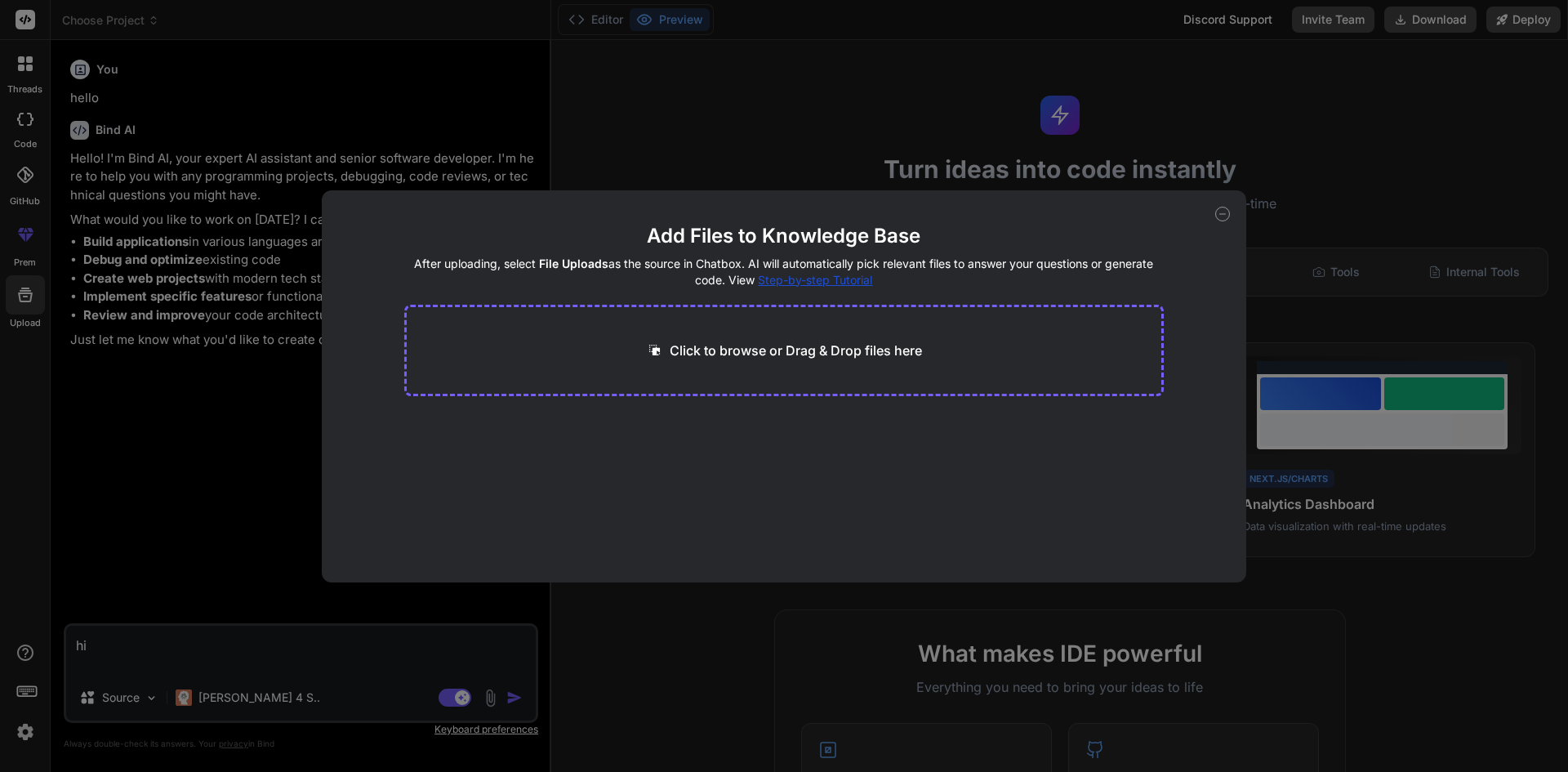
click at [820, 279] on span "Step-by-step Tutorial" at bounding box center [815, 280] width 114 height 14
